Goal: Information Seeking & Learning: Understand process/instructions

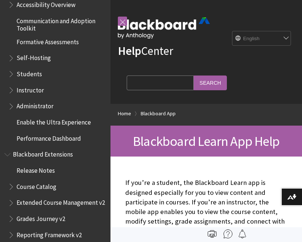
scroll to position [652, 0]
click at [272, 31] on select "English عربية Català Cymraeg Deutsch Español Suomi Français עברית Italiano 日本語 …" at bounding box center [261, 38] width 59 height 15
select select "/ar-sa/Blackboard_App"
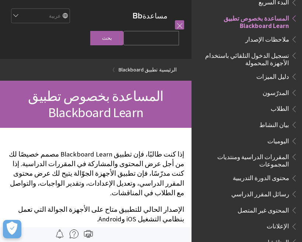
click at [280, 61] on span "تسجيل الدخول التلقائي باستخدام الأجهزة المحمولة" at bounding box center [244, 57] width 89 height 17
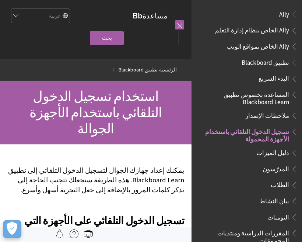
scroll to position [113, 0]
